Goal: Information Seeking & Learning: Learn about a topic

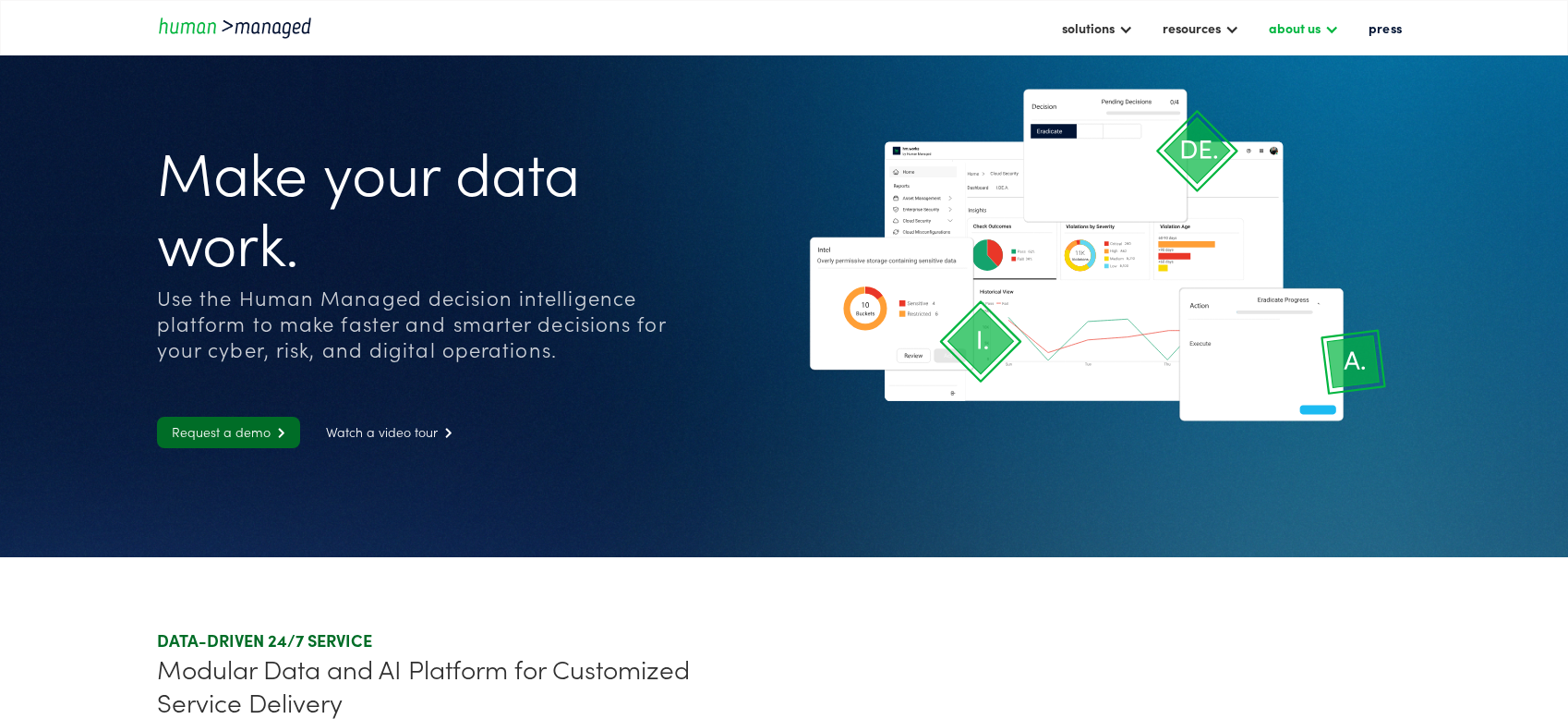
click at [1312, 30] on div "about us" at bounding box center [1294, 27] width 51 height 22
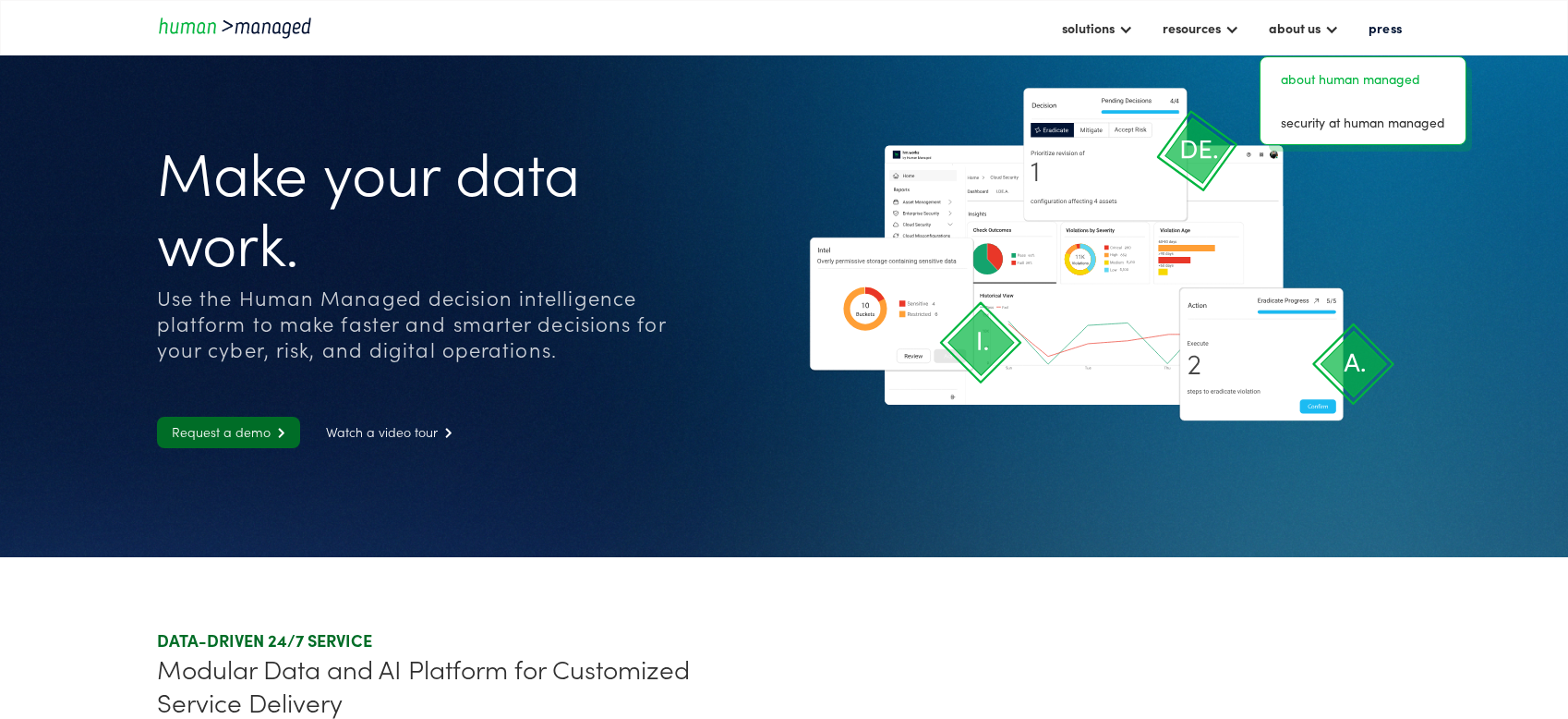
click at [1310, 70] on link "about human managed" at bounding box center [1363, 79] width 191 height 29
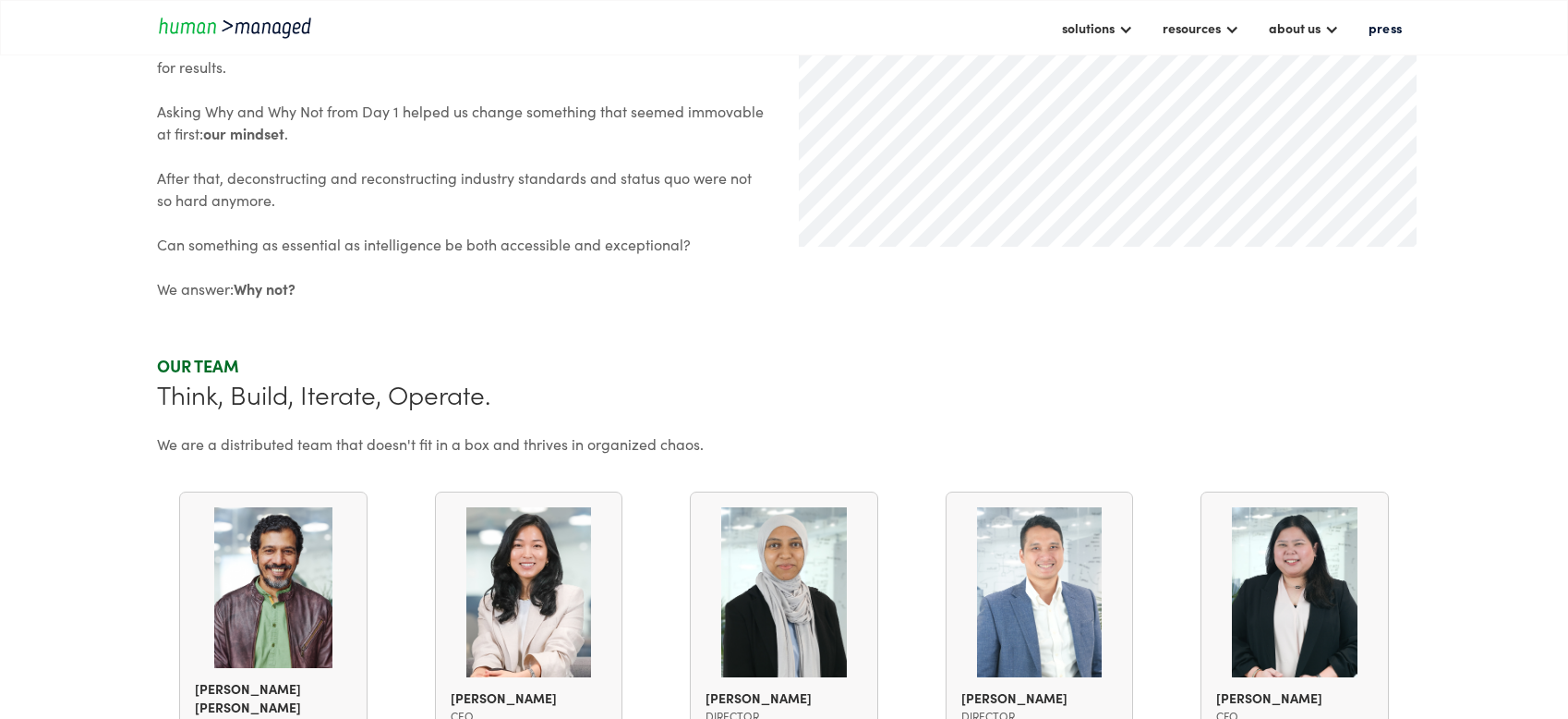
scroll to position [1219, 0]
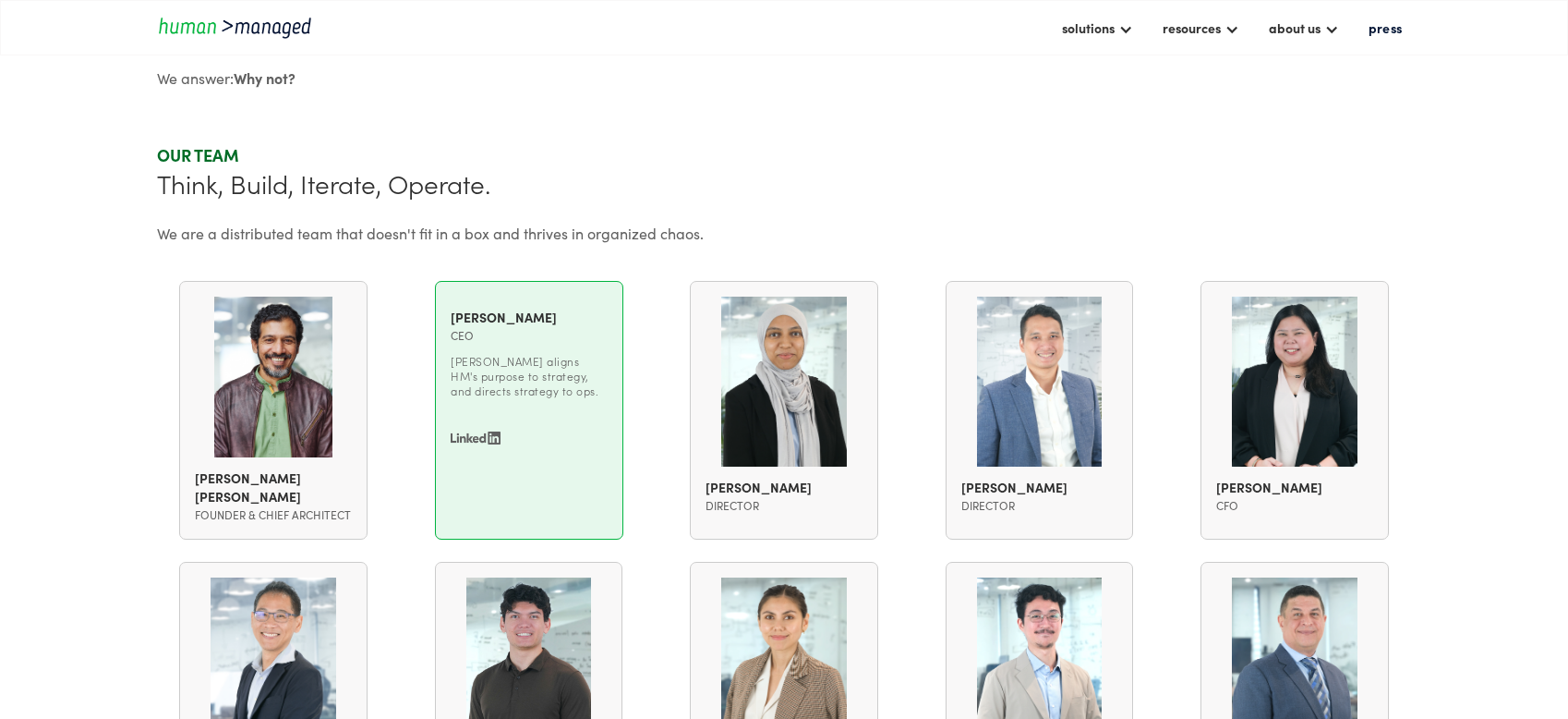
click at [560, 411] on link "[PERSON_NAME] CEO [PERSON_NAME] aligns HM's purpose to strategy, and directs st…" at bounding box center [529, 379] width 157 height 166
